Goal: Find specific page/section: Find specific page/section

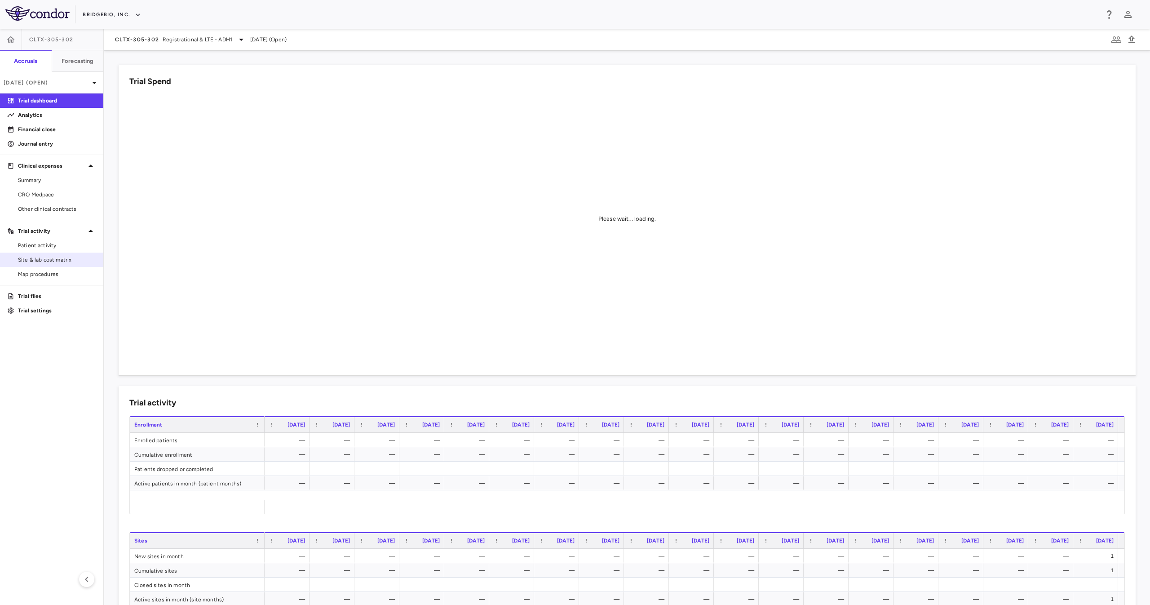
click at [53, 258] on span "Site & lab cost matrix" at bounding box center [57, 260] width 78 height 8
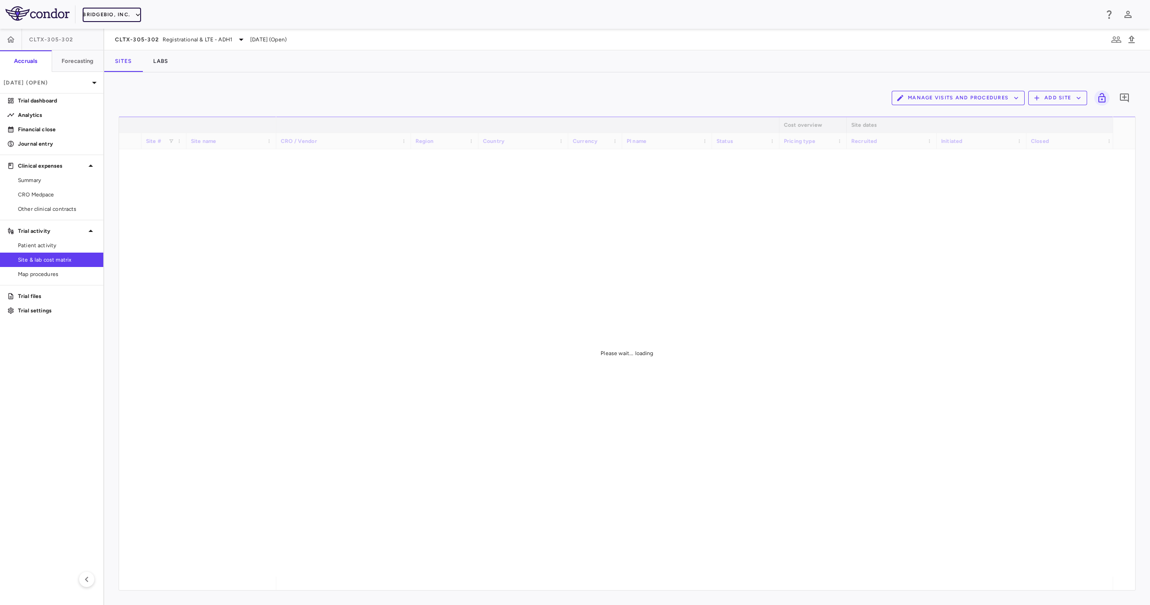
click at [129, 13] on button "BridgeBio, Inc." at bounding box center [112, 15] width 58 height 14
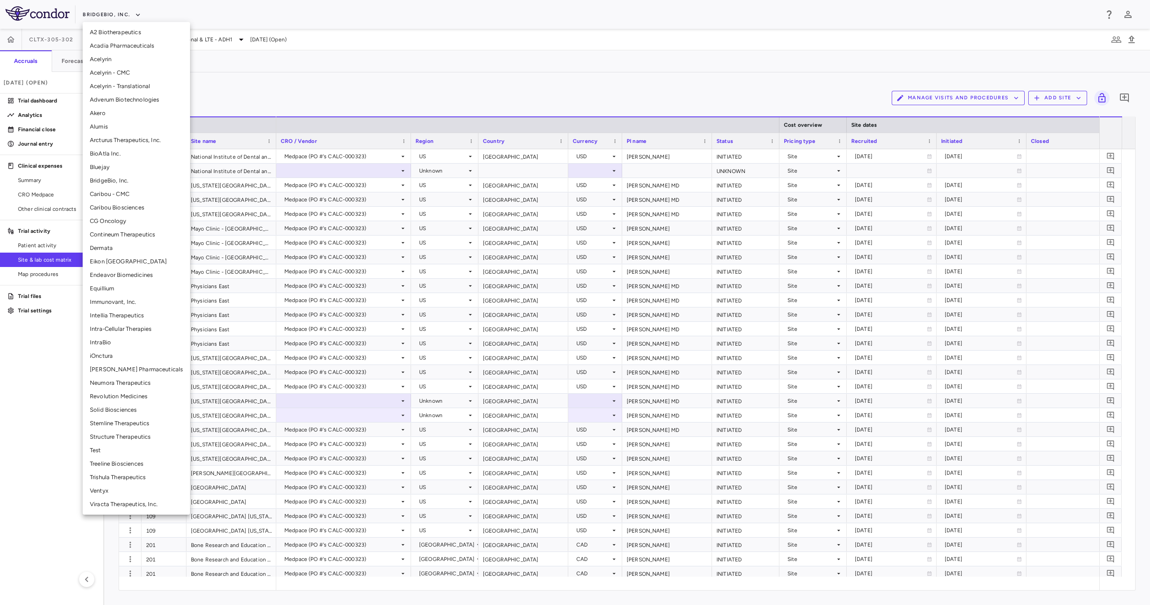
click at [135, 302] on li "Stemline Therapeutics" at bounding box center [136, 423] width 107 height 13
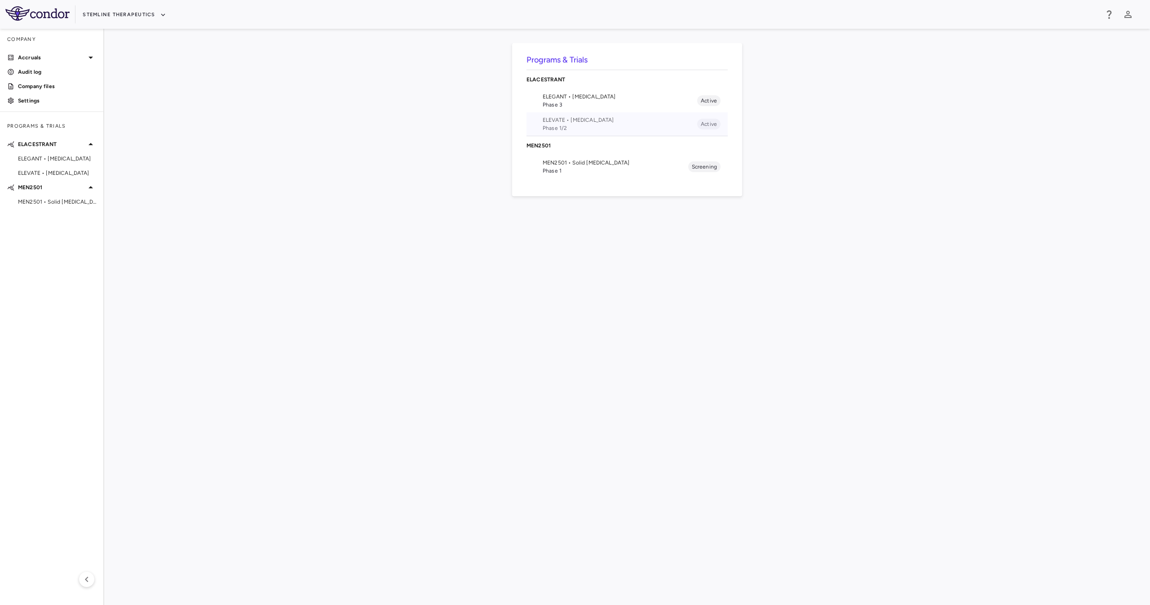
click at [575, 128] on span "Phase 1/2" at bounding box center [620, 128] width 155 height 8
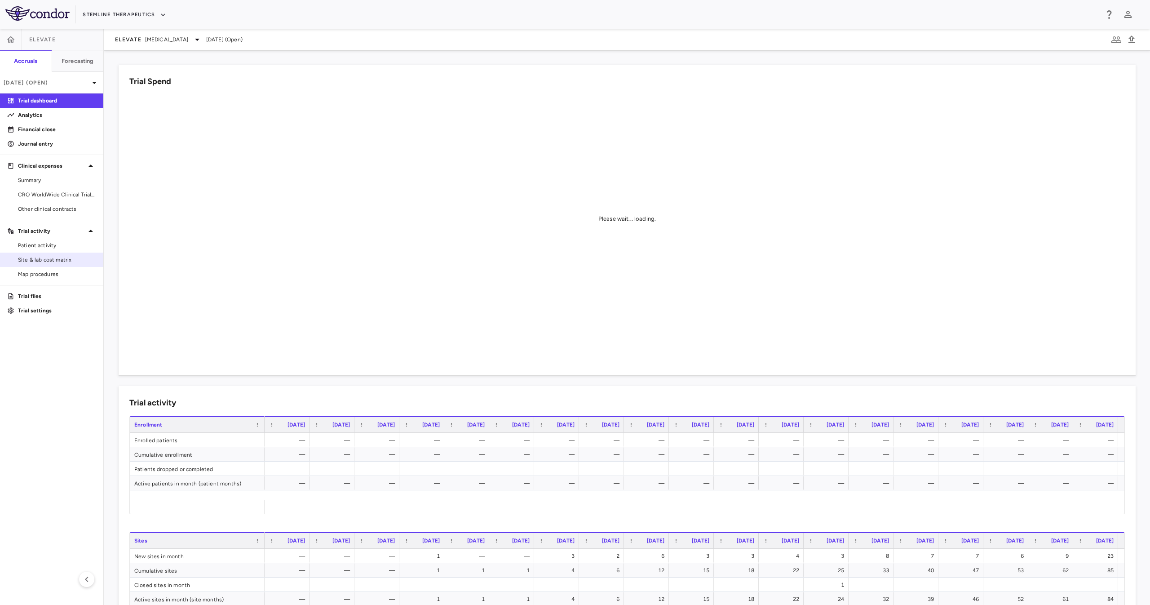
click at [46, 264] on link "Site & lab cost matrix" at bounding box center [51, 259] width 103 height 13
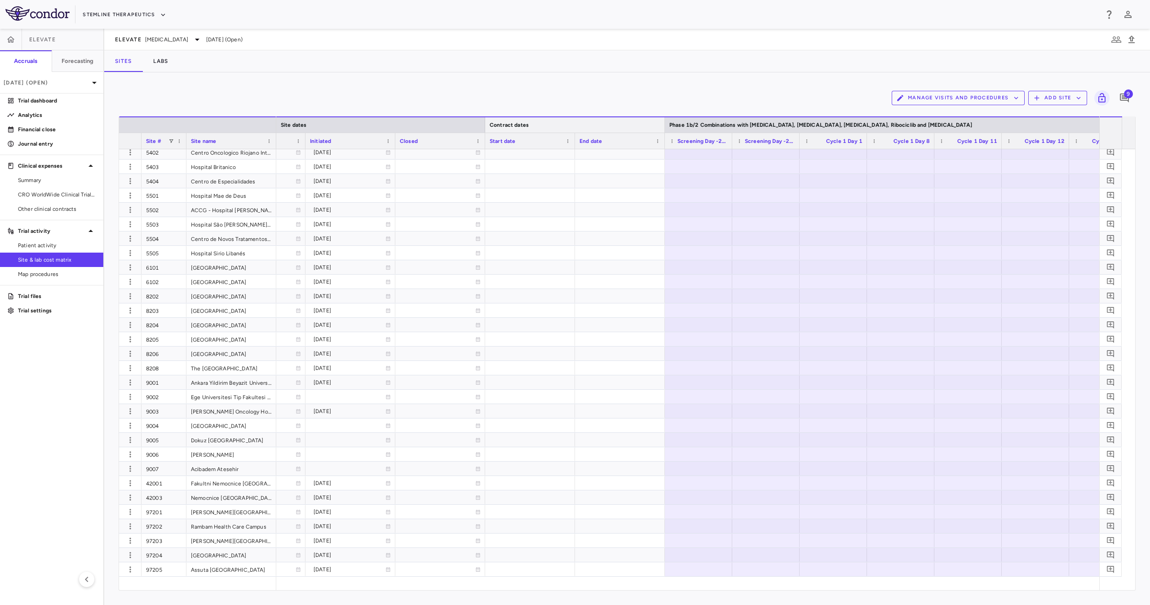
click at [575, 124] on div at bounding box center [665, 124] width 4 height 15
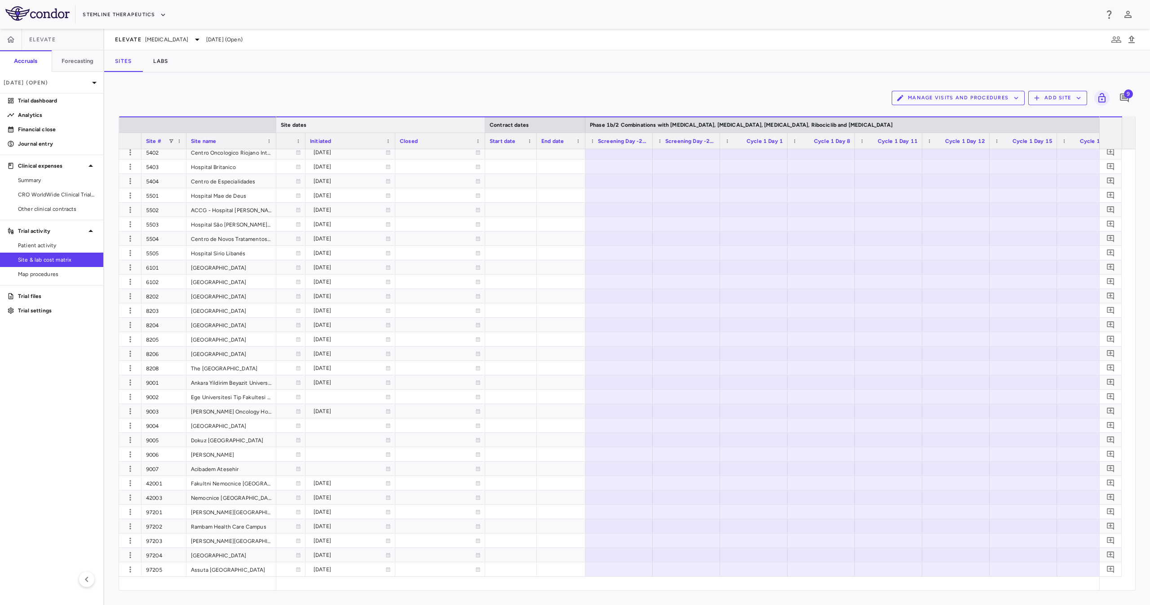
click at [483, 123] on div "Site dates" at bounding box center [351, 124] width 270 height 16
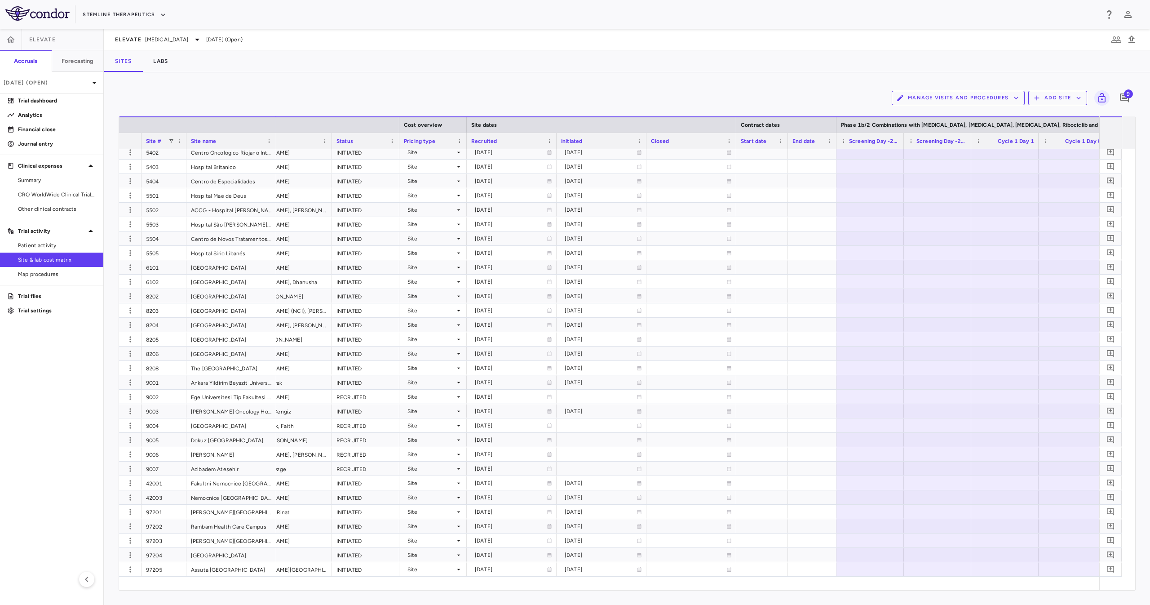
scroll to position [0, 397]
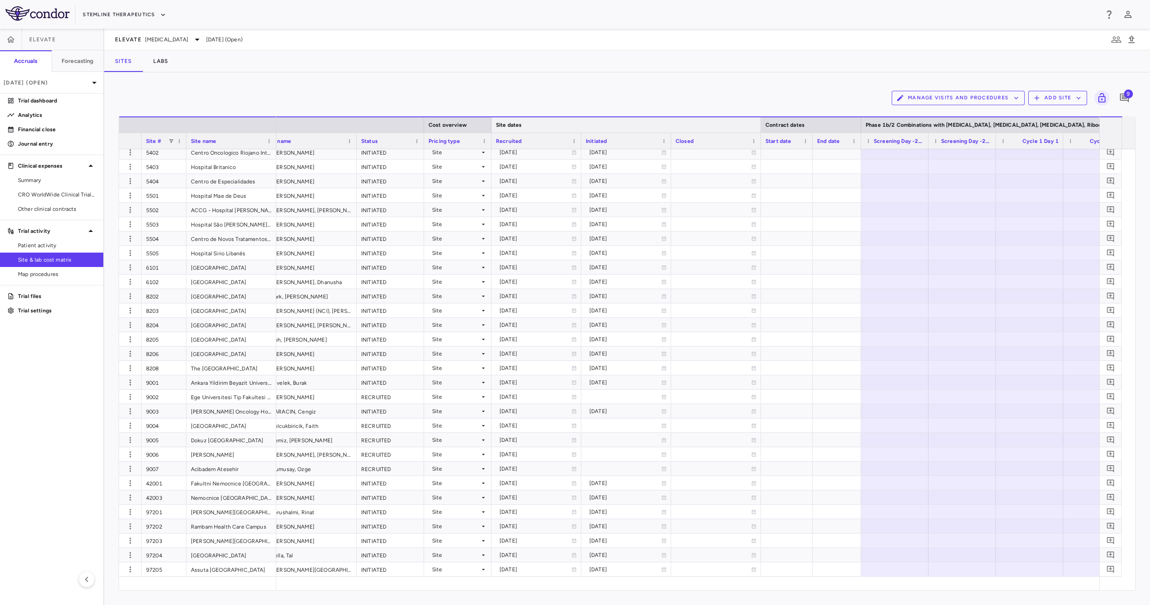
click at [575, 120] on div at bounding box center [761, 124] width 4 height 15
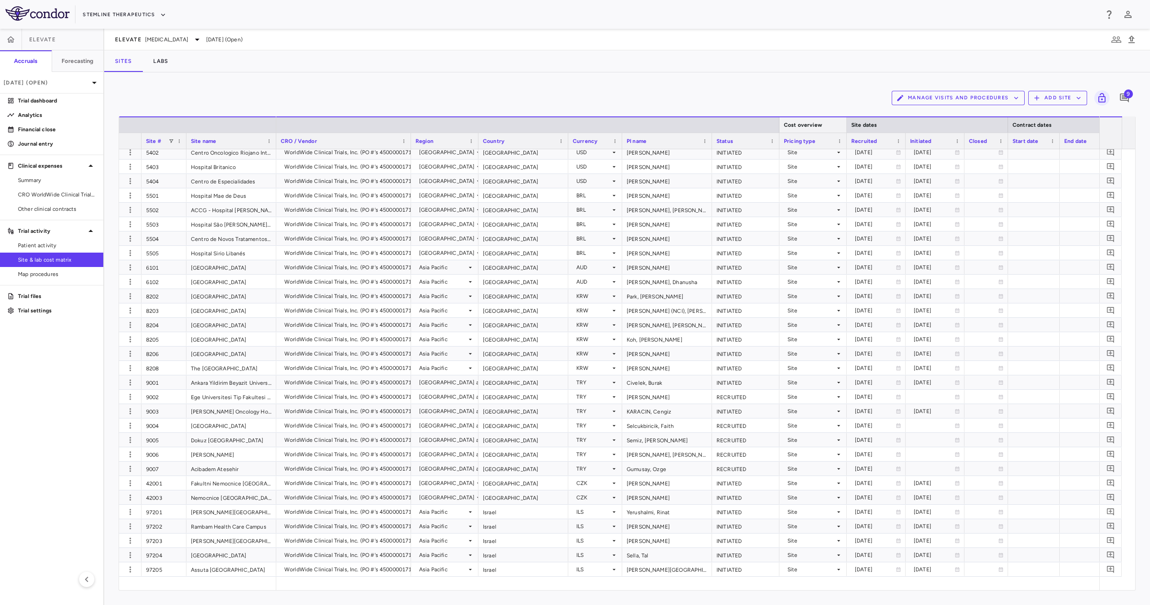
click at [575, 124] on div at bounding box center [847, 124] width 4 height 15
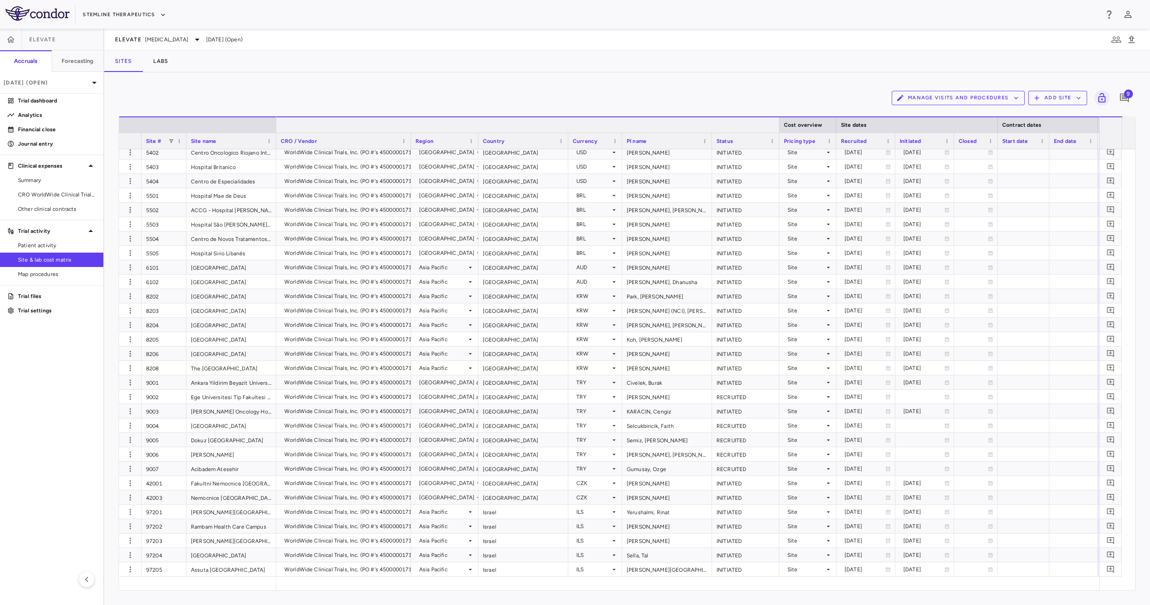
click at [575, 124] on div at bounding box center [779, 124] width 4 height 15
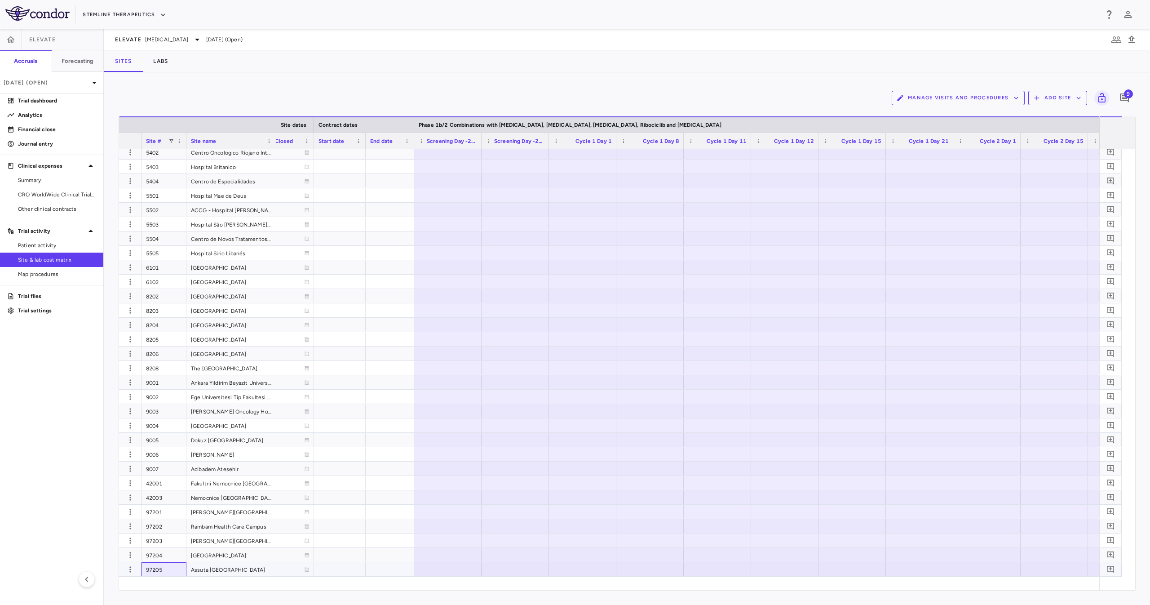
click at [184, 302] on div "97205" at bounding box center [164, 569] width 45 height 14
